Goal: Navigation & Orientation: Find specific page/section

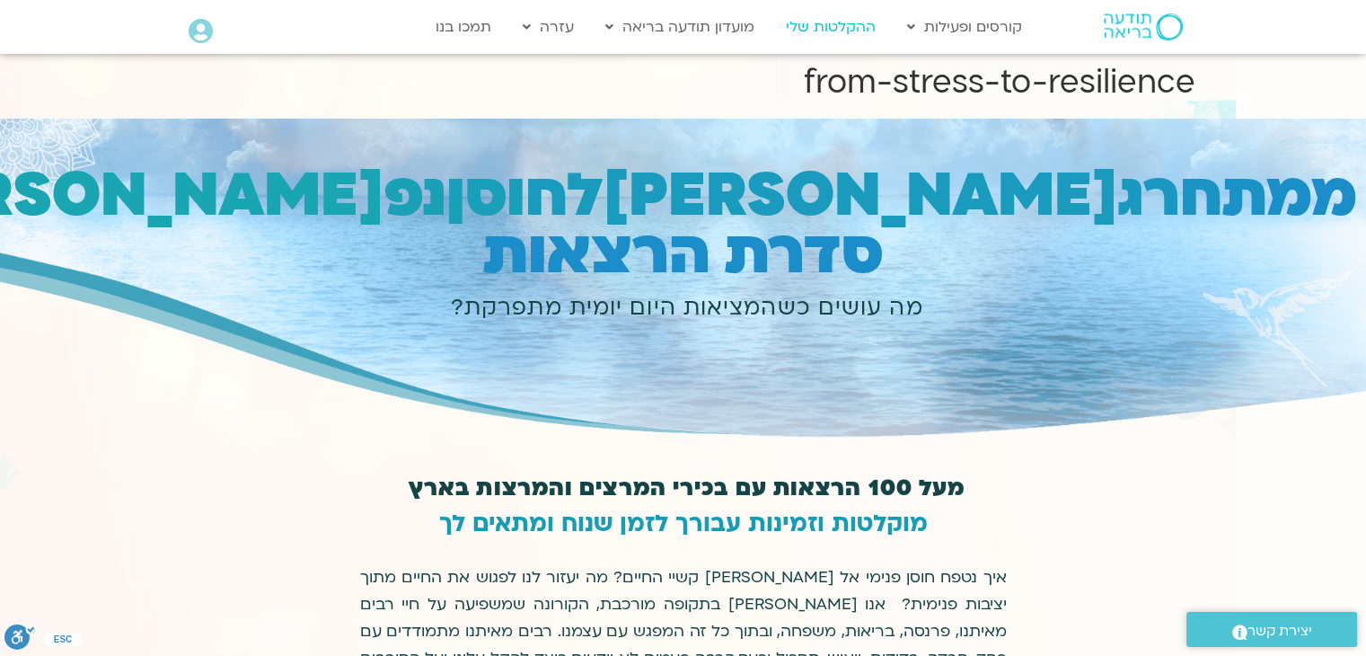
click at [842, 37] on link "ההקלטות שלי" at bounding box center [831, 27] width 108 height 34
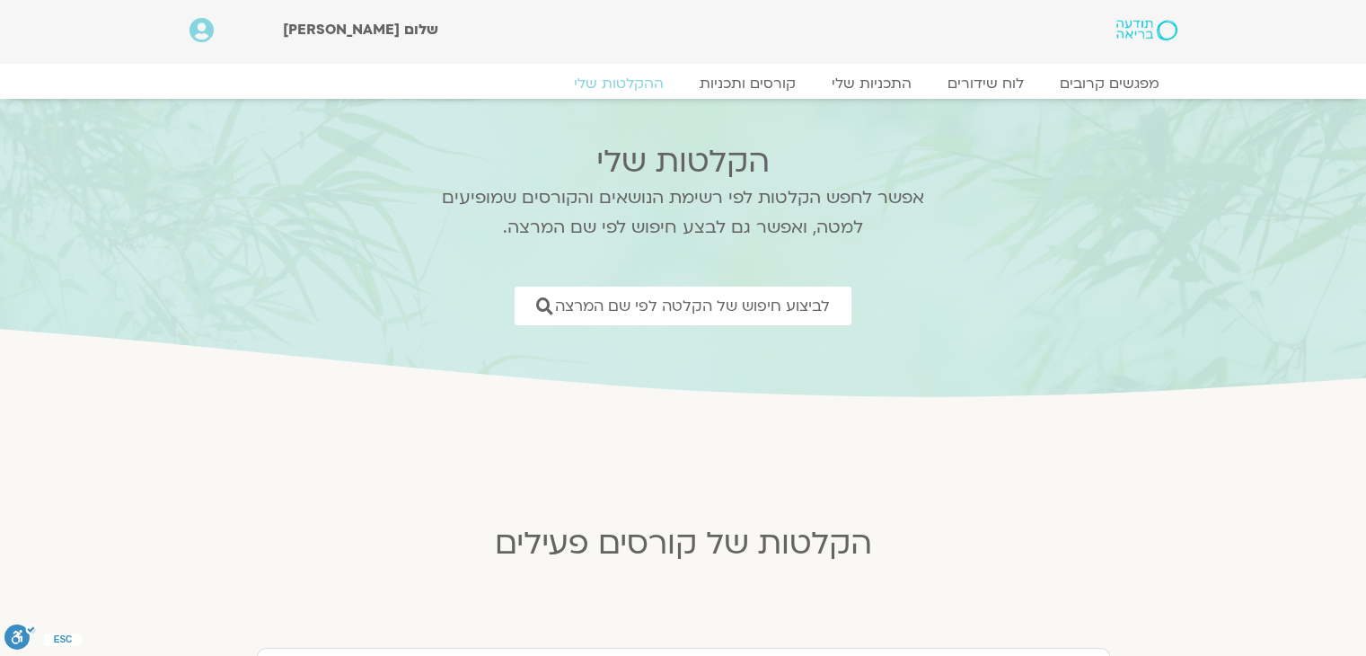
click at [834, 31] on div "שלום [PERSON_NAME]" at bounding box center [633, 30] width 700 height 24
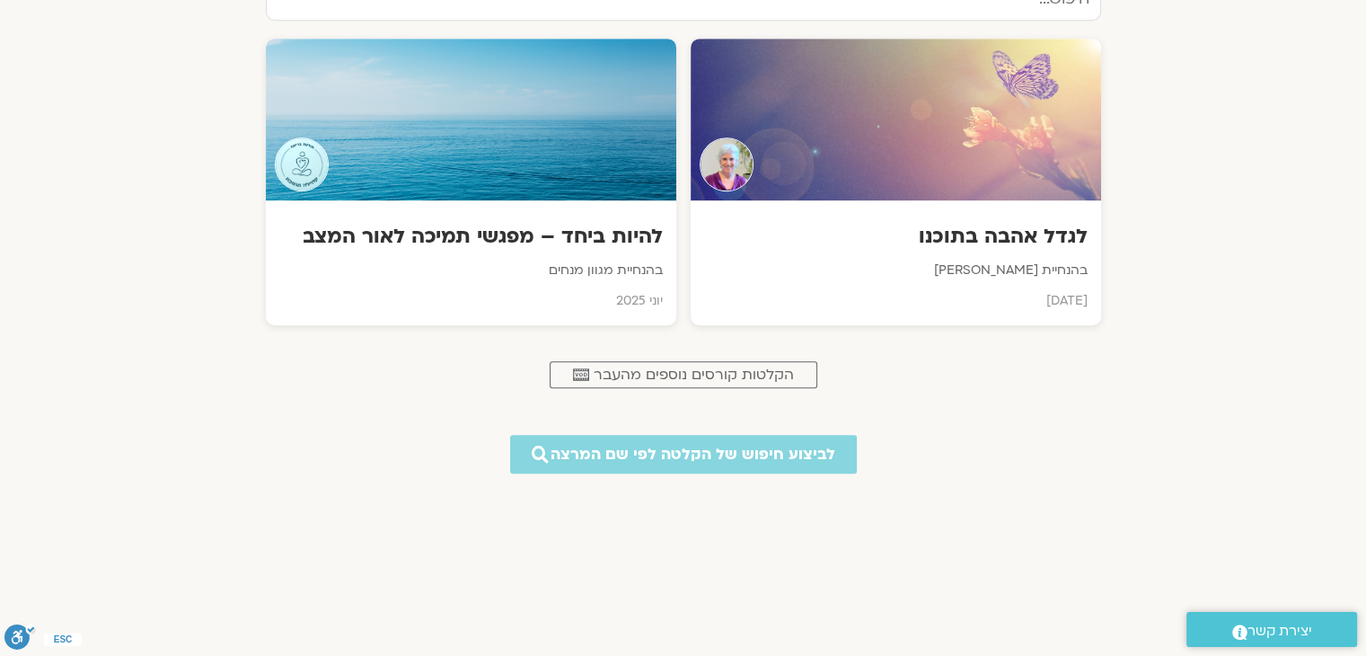
scroll to position [898, 0]
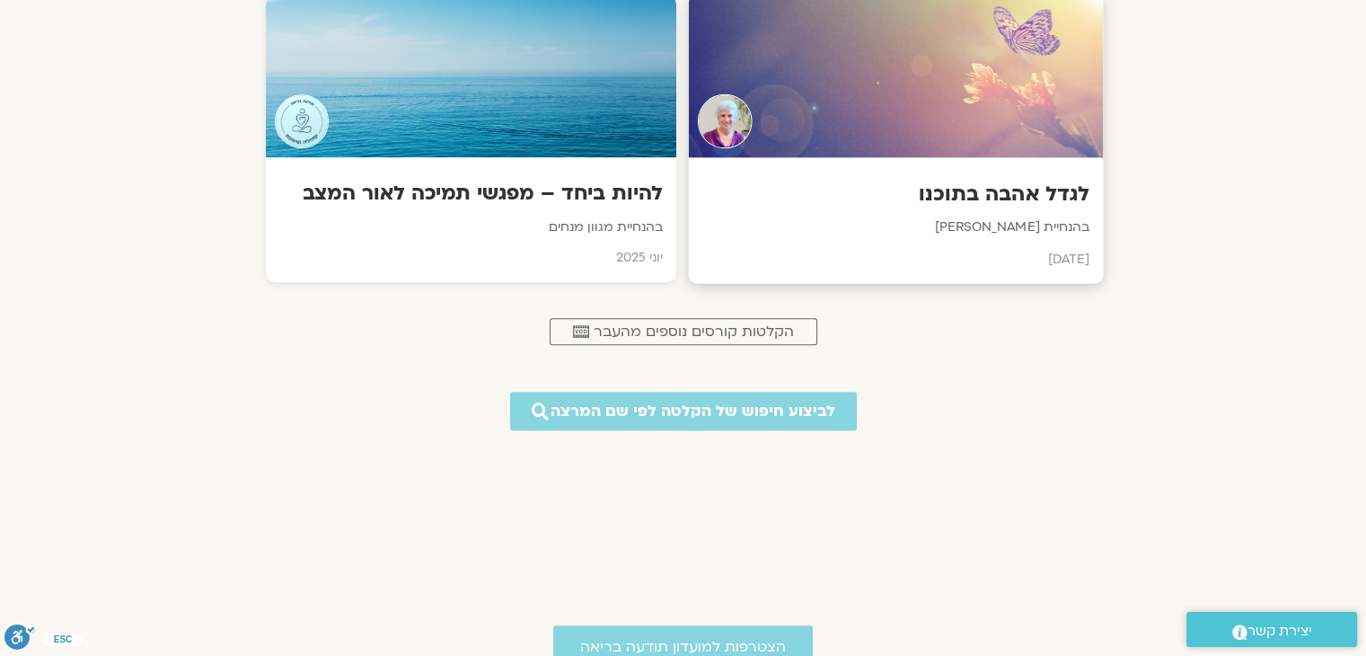
click at [961, 195] on h3 "לגדל אהבה בתוכנו" at bounding box center [894, 195] width 387 height 28
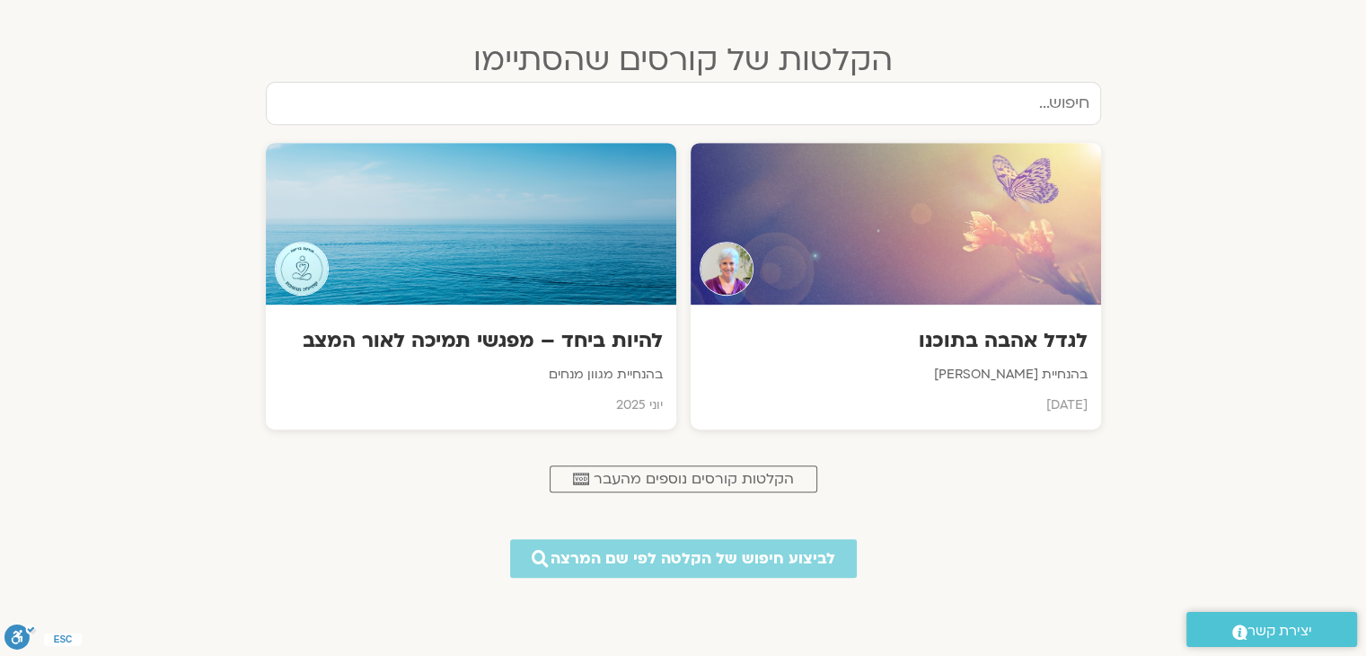
scroll to position [988, 0]
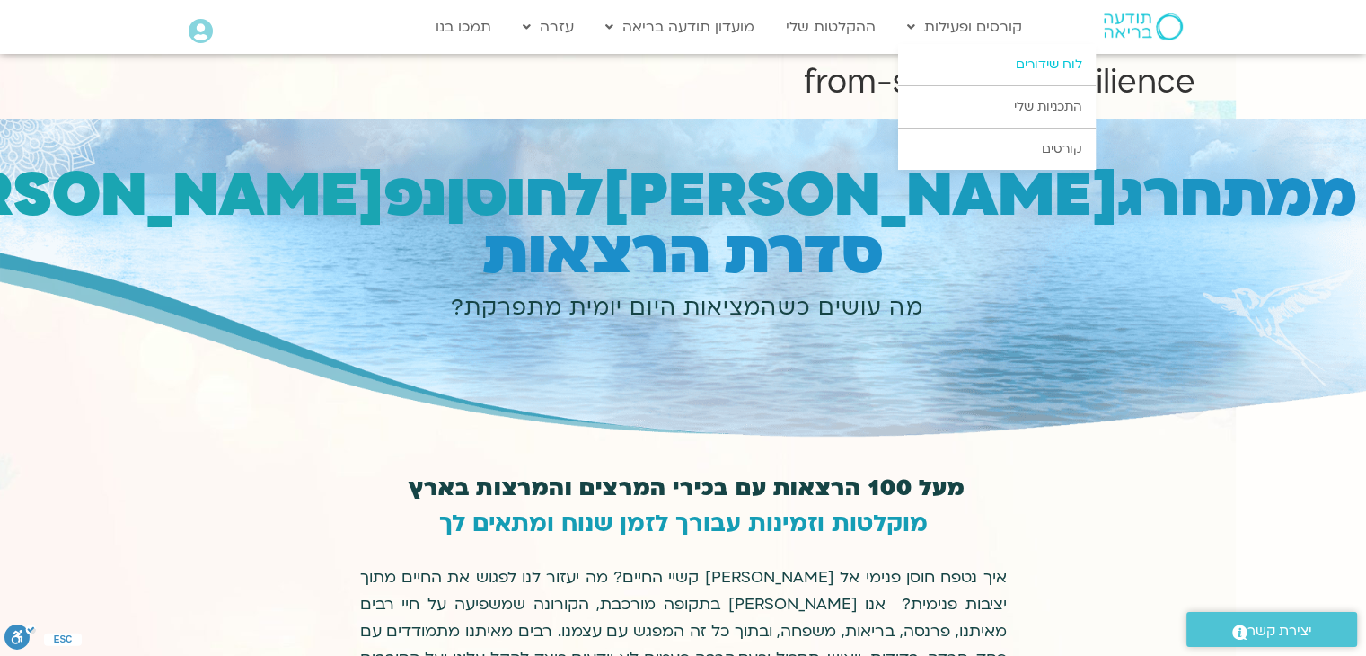
click at [983, 66] on link "לוח שידורים" at bounding box center [997, 64] width 198 height 41
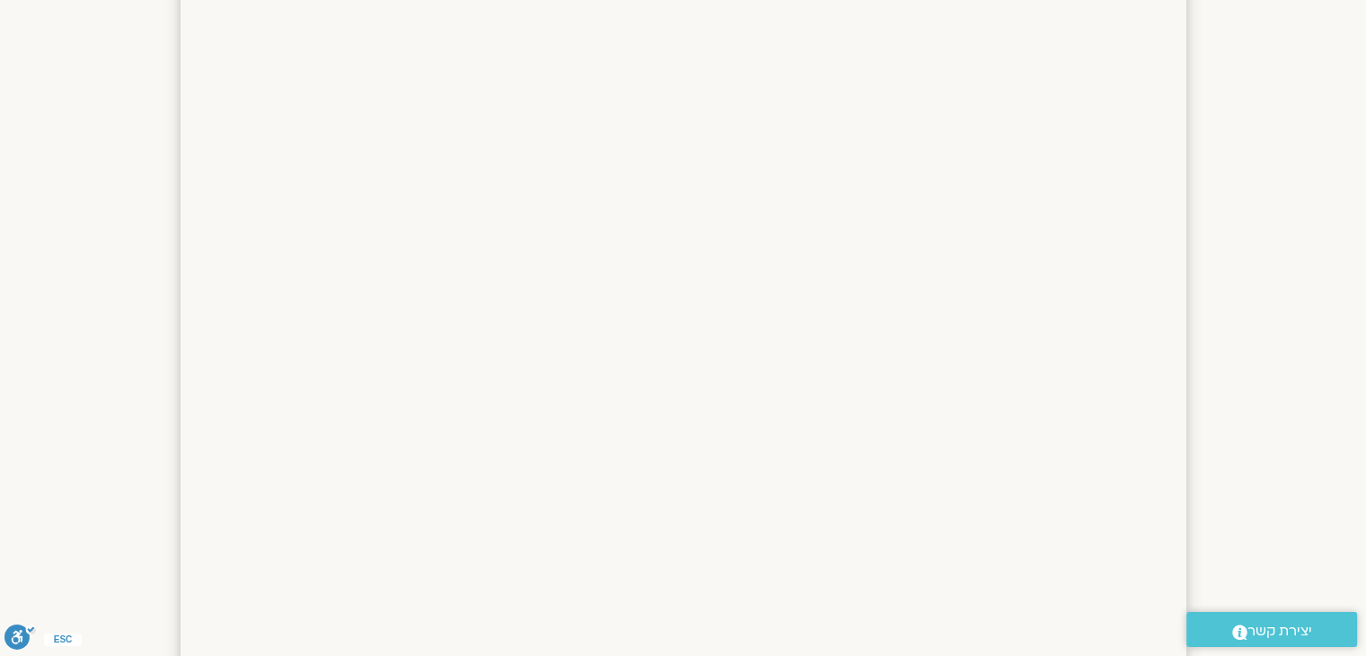
scroll to position [1257, 0]
